Goal: Transaction & Acquisition: Purchase product/service

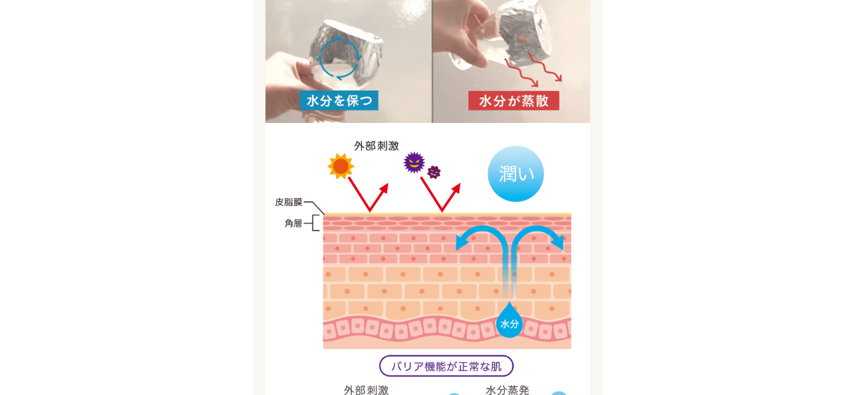
scroll to position [1464, 0]
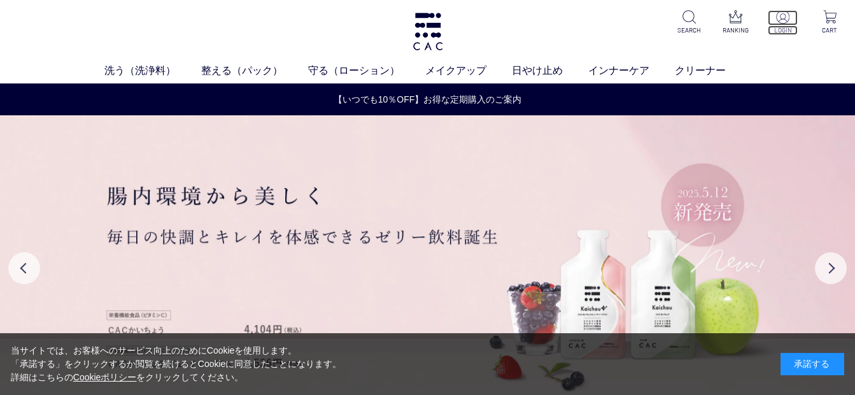
click at [784, 19] on img at bounding box center [782, 16] width 13 height 13
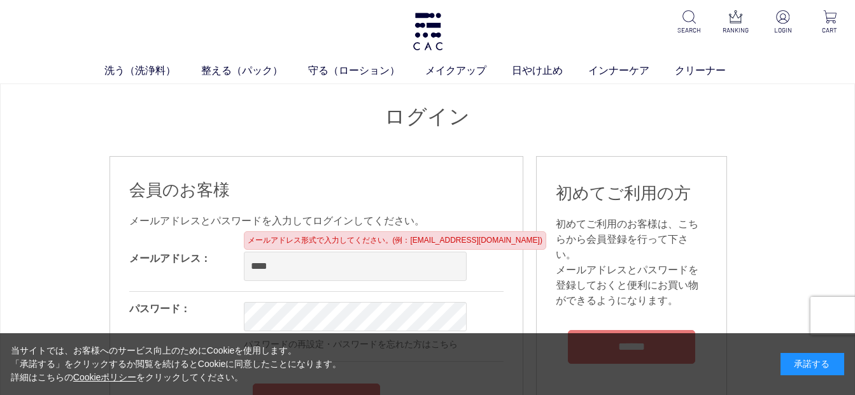
type input "**********"
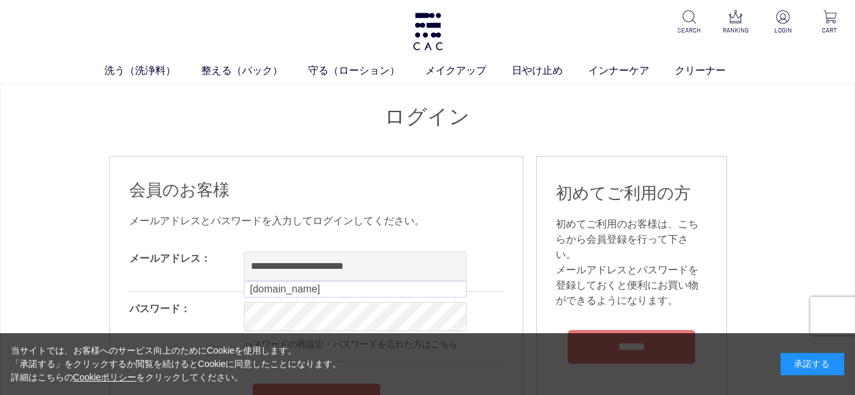
scroll to position [64, 0]
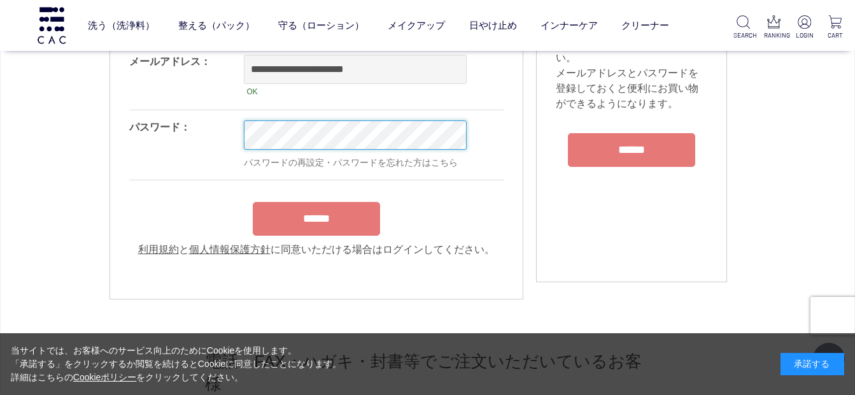
scroll to position [127, 0]
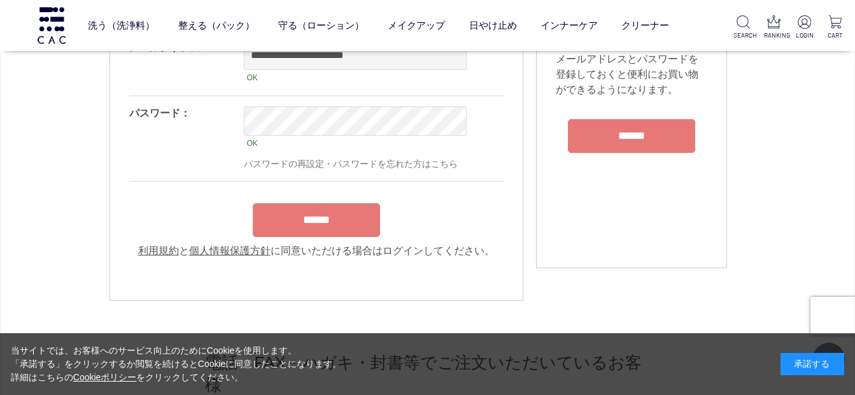
click at [318, 210] on div "******" at bounding box center [316, 217] width 374 height 40
click at [318, 225] on input "******" at bounding box center [316, 220] width 127 height 34
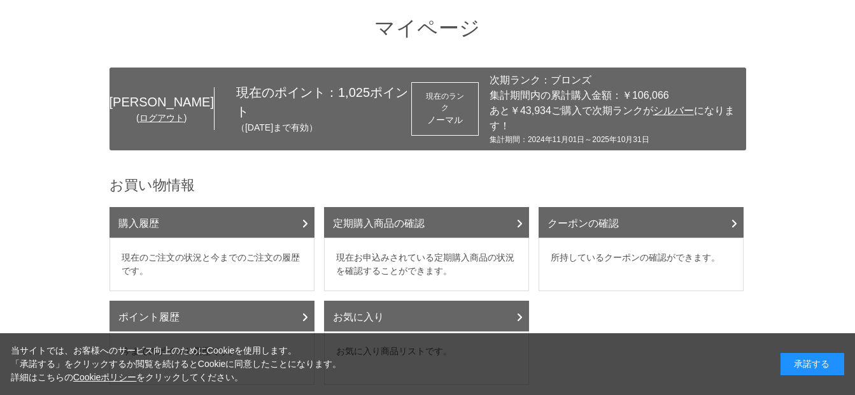
scroll to position [64, 0]
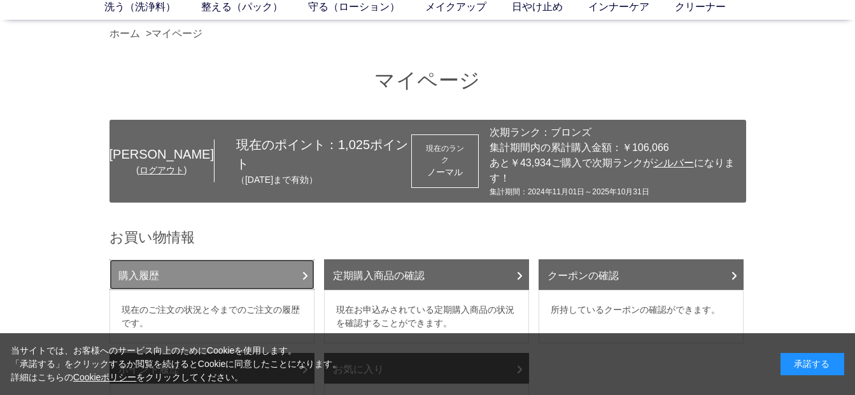
click at [279, 276] on link "購入履歴" at bounding box center [211, 274] width 205 height 31
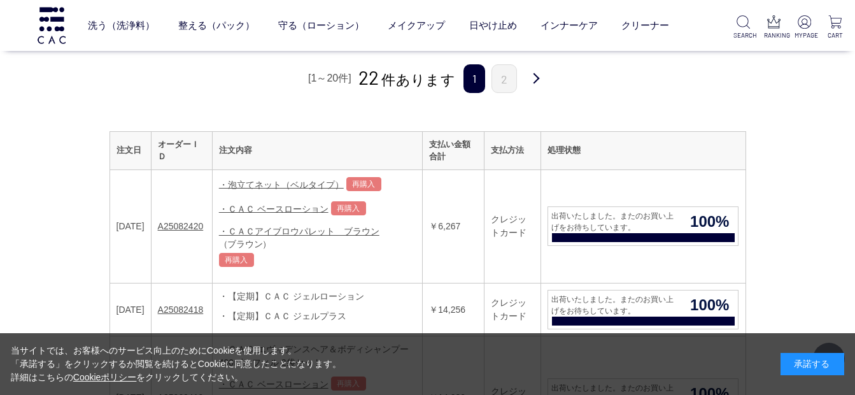
scroll to position [191, 0]
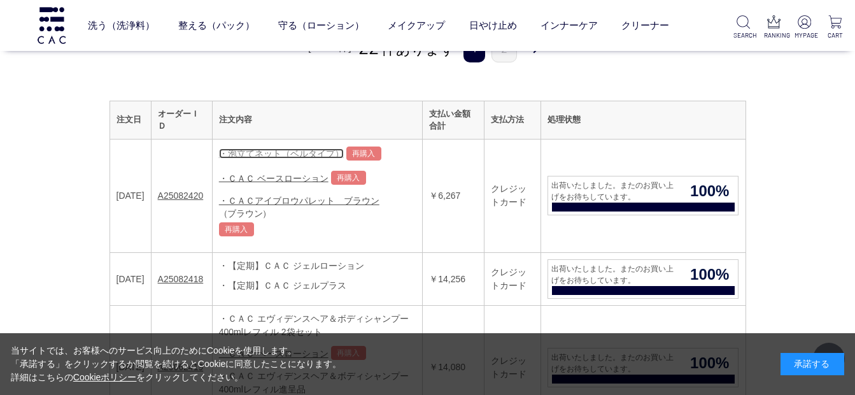
click at [291, 153] on link "・泡立てネット（ベルタイプ）" at bounding box center [281, 153] width 125 height 10
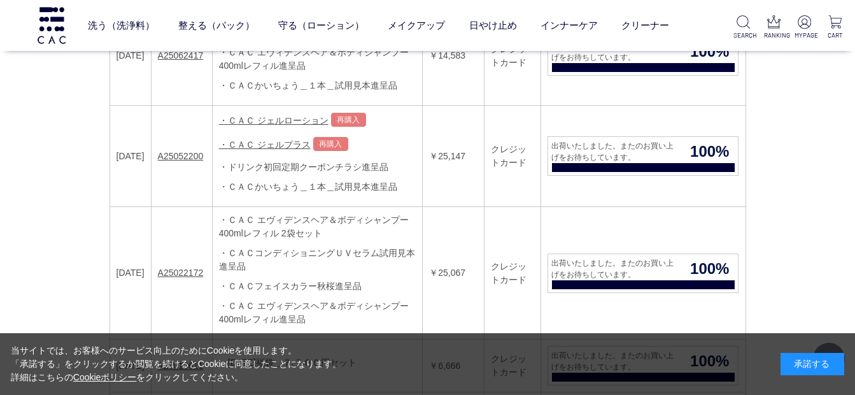
scroll to position [636, 0]
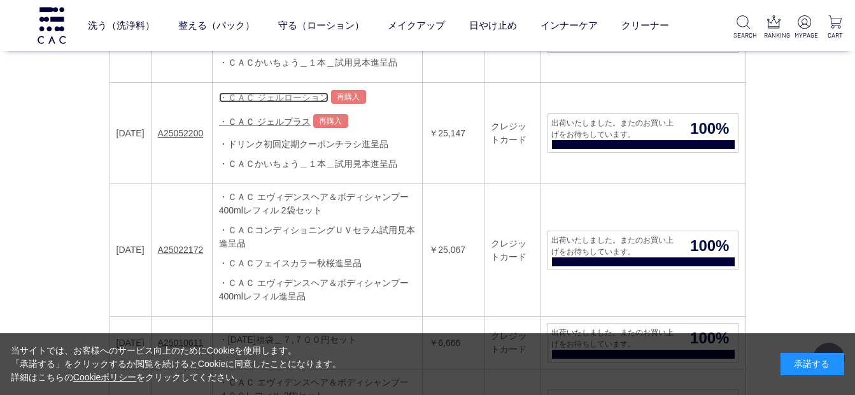
click at [283, 97] on link "・ＣＡＣ ジェルローション" at bounding box center [273, 97] width 109 height 10
click at [280, 97] on link "・ＣＡＣ ジェルローション" at bounding box center [273, 97] width 109 height 10
click at [344, 94] on link "再購入" at bounding box center [348, 97] width 35 height 14
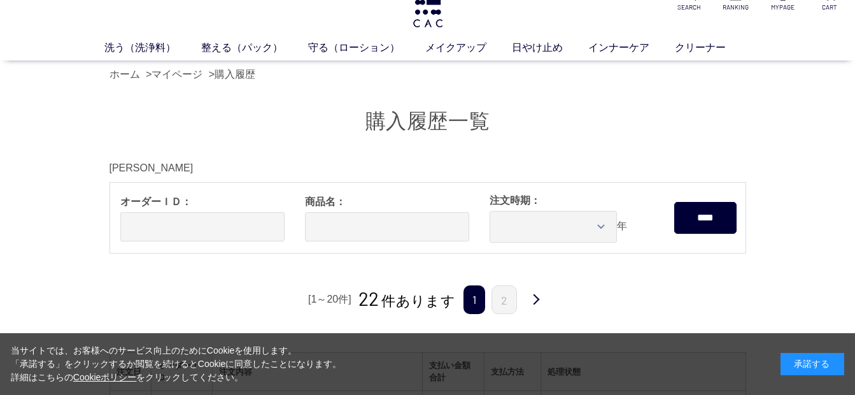
scroll to position [0, 0]
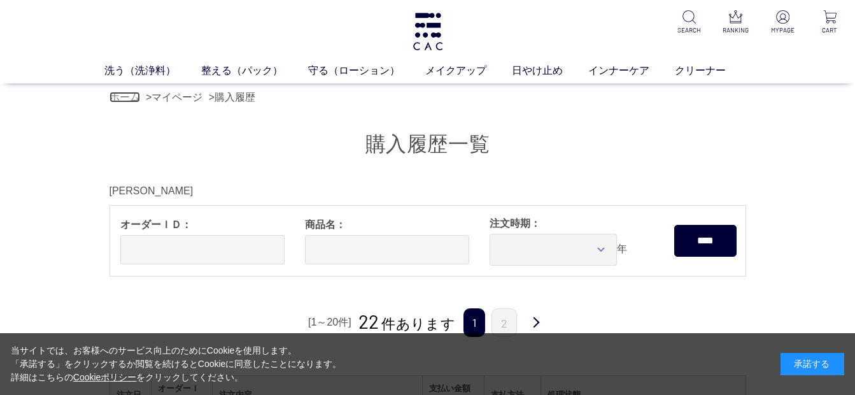
click at [130, 97] on link "ホーム" at bounding box center [124, 97] width 31 height 11
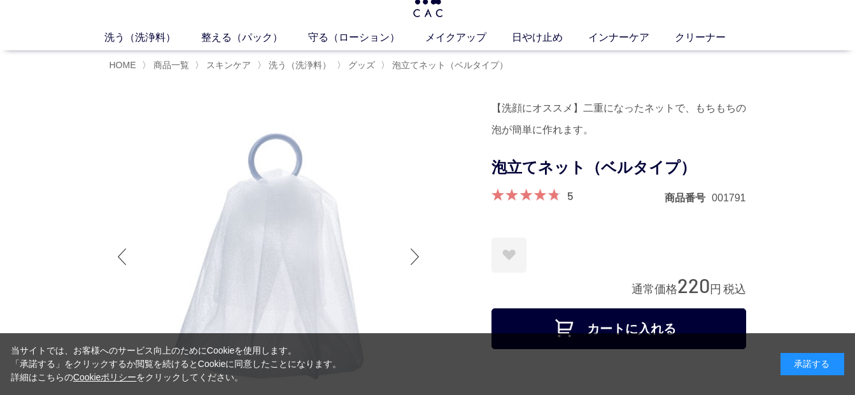
scroll to position [64, 0]
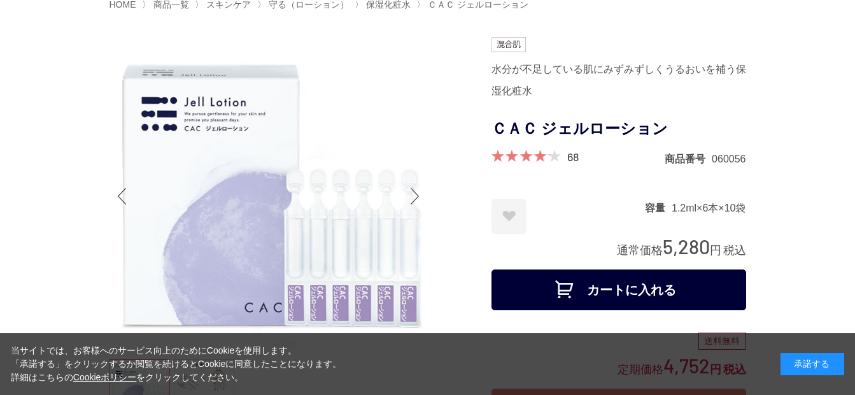
scroll to position [64, 0]
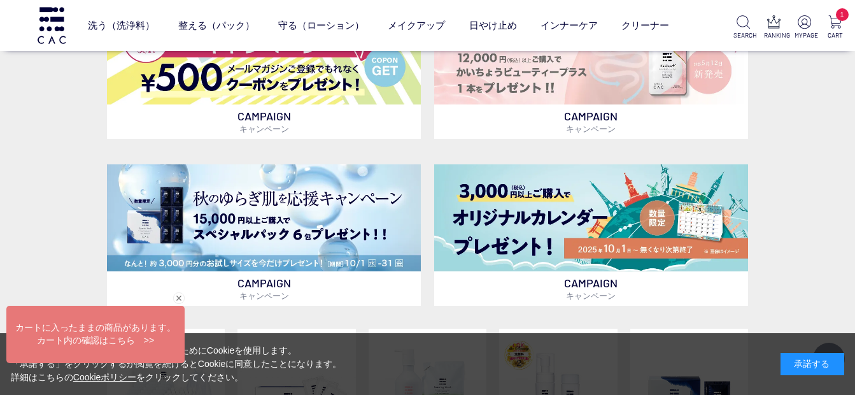
scroll to position [573, 0]
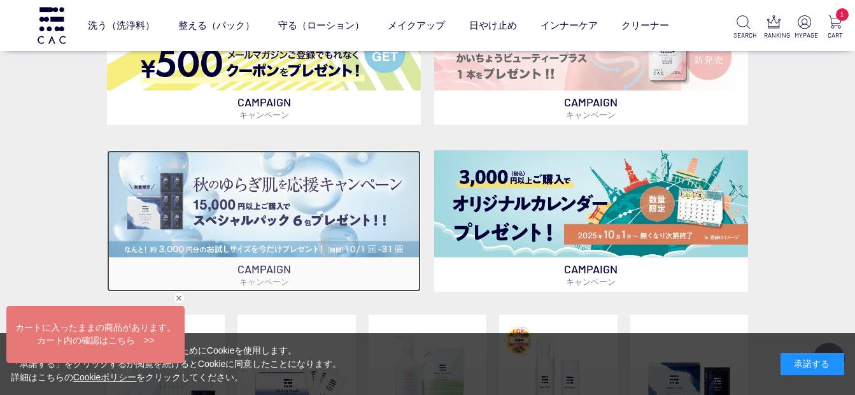
click at [293, 200] on img at bounding box center [264, 203] width 314 height 106
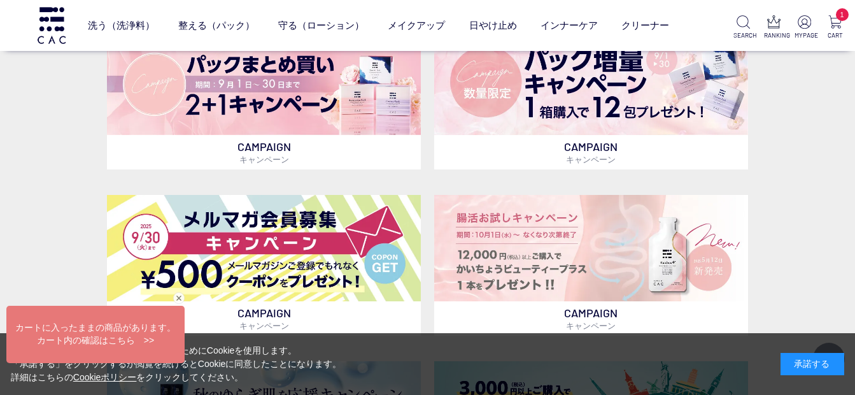
scroll to position [0, 0]
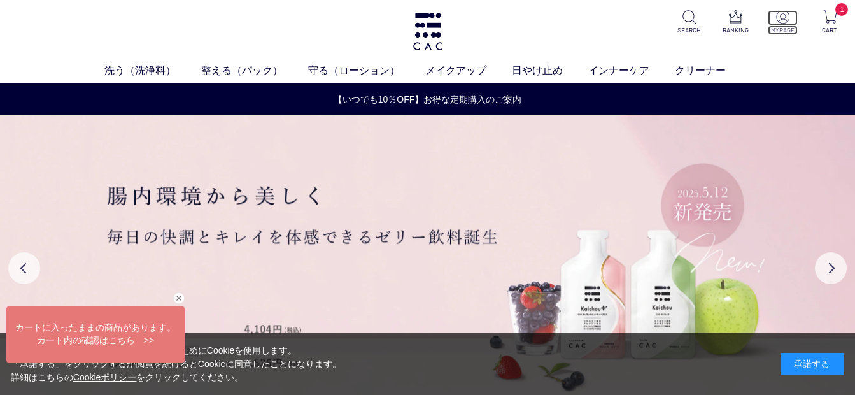
click at [782, 21] on img at bounding box center [782, 16] width 13 height 13
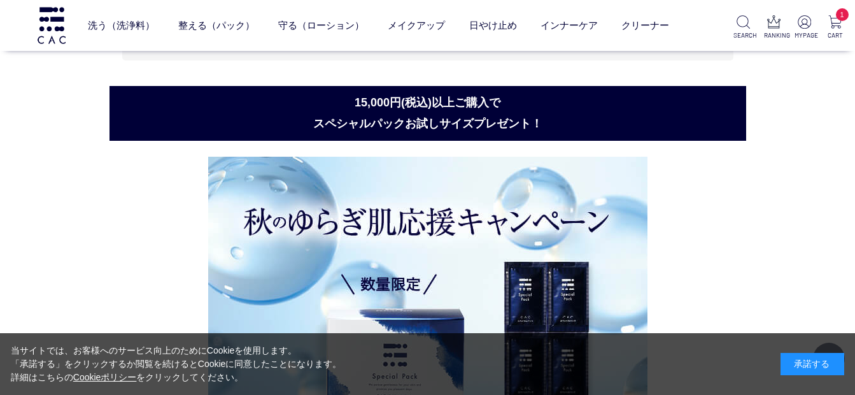
scroll to position [4748, 0]
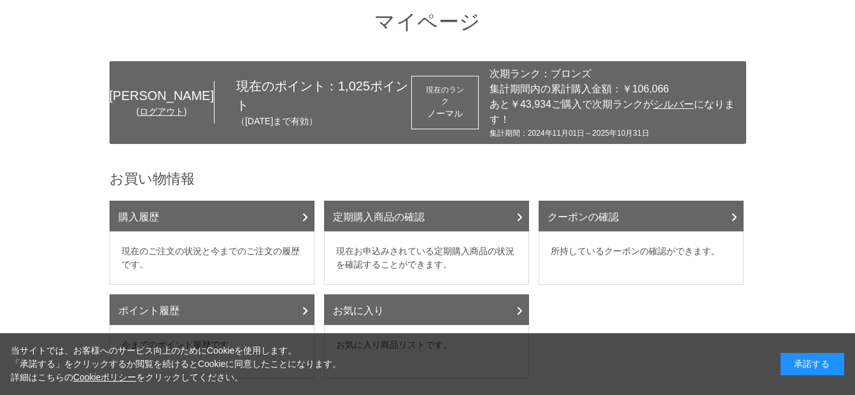
scroll to position [127, 0]
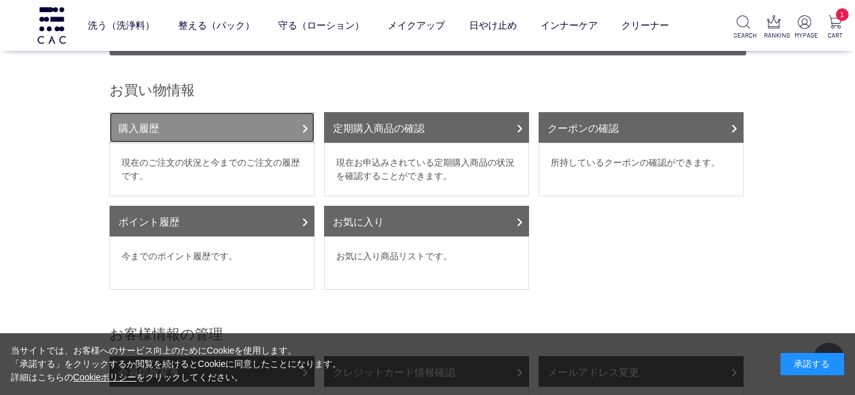
click at [231, 127] on link "購入履歴" at bounding box center [211, 127] width 205 height 31
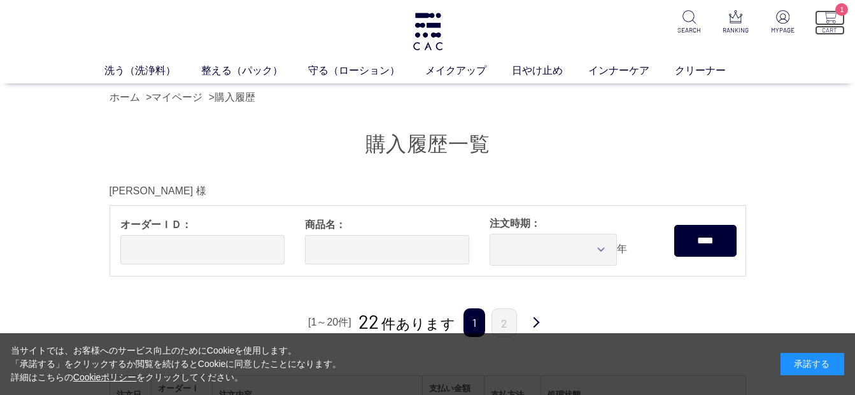
click at [830, 18] on img at bounding box center [829, 16] width 13 height 13
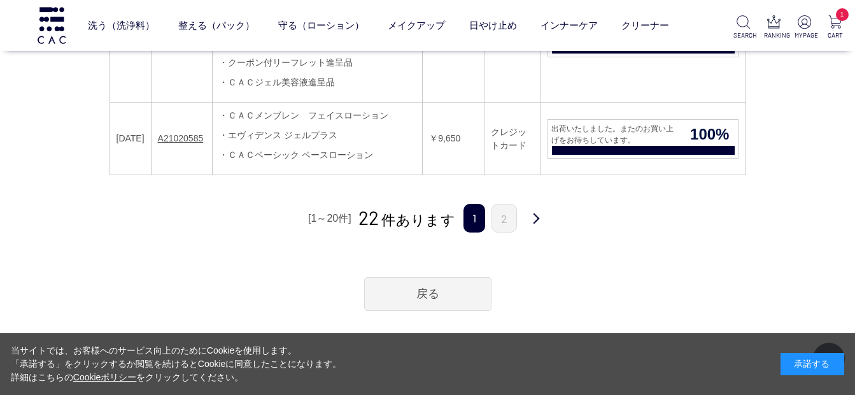
scroll to position [2291, 0]
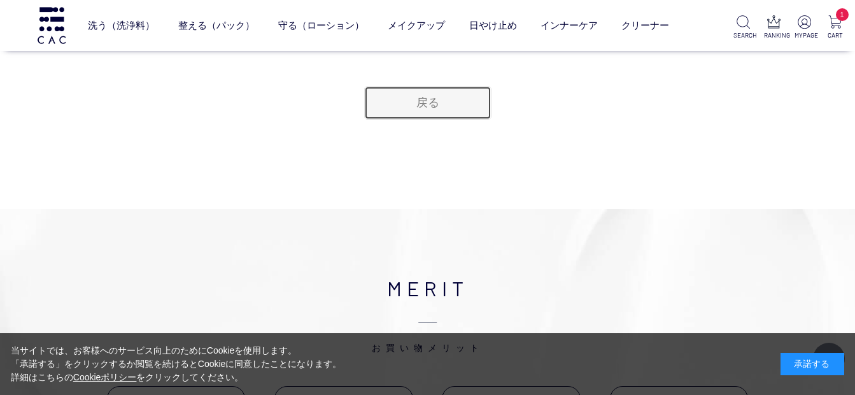
click at [417, 100] on link "戻る" at bounding box center [427, 103] width 127 height 34
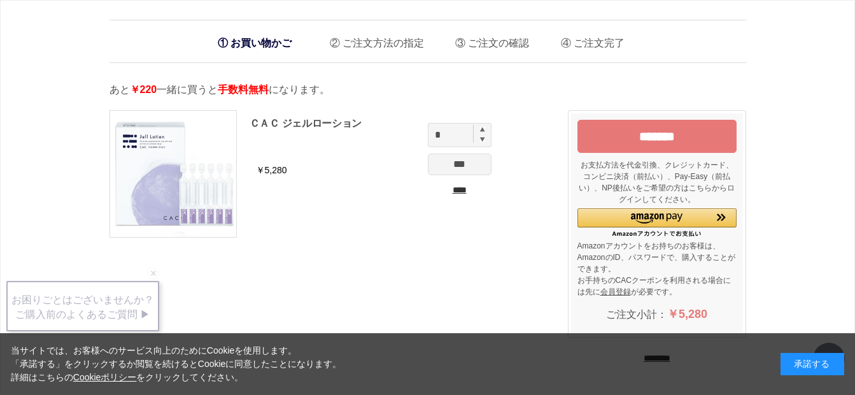
click at [481, 139] on img at bounding box center [482, 139] width 5 height 6
type input "*"
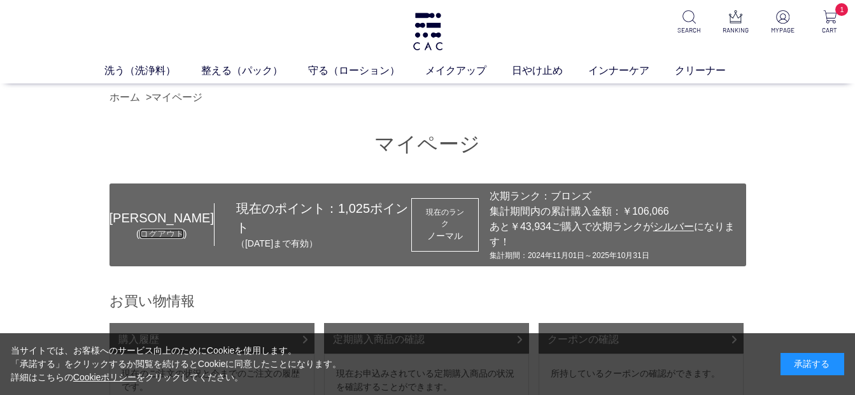
click at [152, 239] on link "ログアウト" at bounding box center [161, 233] width 45 height 10
